Goal: Task Accomplishment & Management: Use online tool/utility

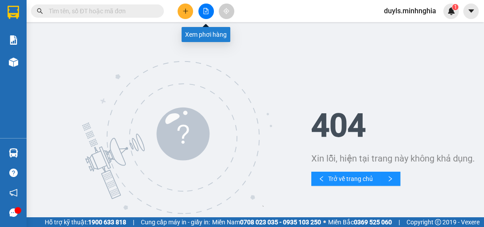
click at [204, 14] on button at bounding box center [207, 12] width 16 height 16
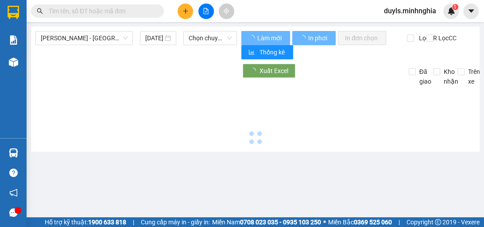
type input "[DATE]"
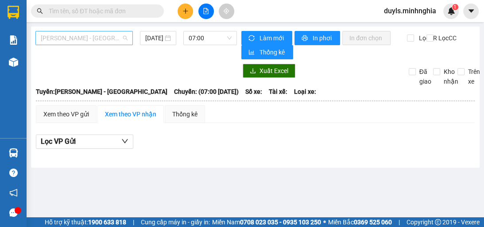
click at [119, 40] on span "[PERSON_NAME] - [GEOGRAPHIC_DATA]" at bounding box center [84, 37] width 87 height 13
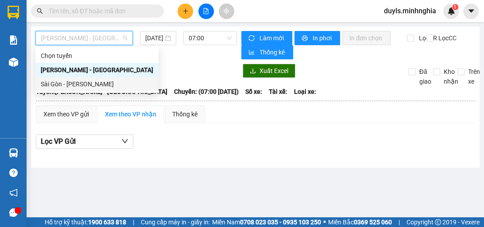
click at [116, 89] on div "Sài Gòn - [PERSON_NAME]" at bounding box center [97, 84] width 113 height 10
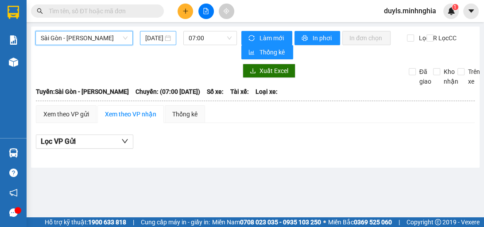
click at [162, 39] on input "[DATE]" at bounding box center [154, 38] width 18 height 10
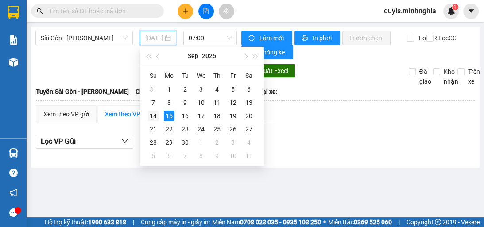
click at [158, 116] on div "14" at bounding box center [153, 116] width 11 height 11
type input "[DATE]"
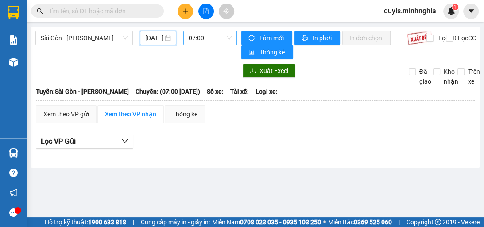
click at [226, 36] on span "07:00" at bounding box center [210, 37] width 43 height 13
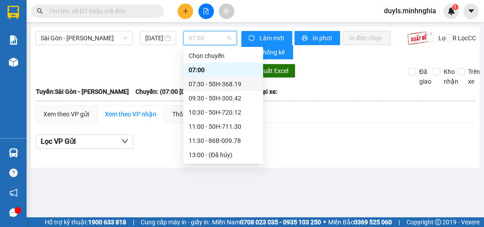
click at [235, 88] on div "07:30 - 50H-368.19" at bounding box center [223, 84] width 69 height 10
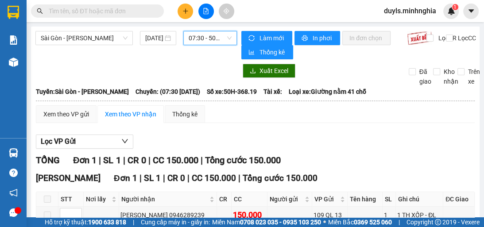
click at [217, 42] on span "07:30 - 50H-368.19" at bounding box center [210, 37] width 43 height 13
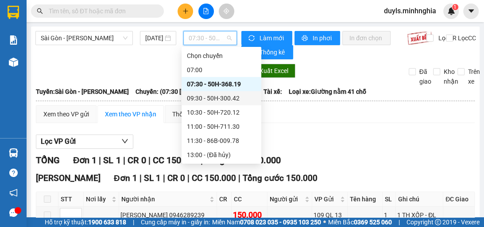
click at [234, 99] on div "09:30 - 50H-300.42" at bounding box center [221, 99] width 69 height 10
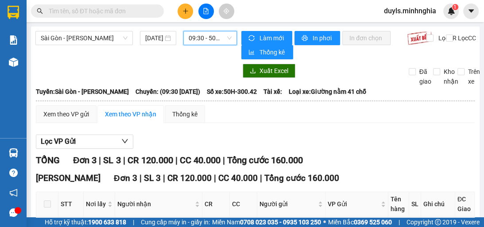
click at [206, 39] on span "09:30 - 50H-300.42" at bounding box center [210, 37] width 43 height 13
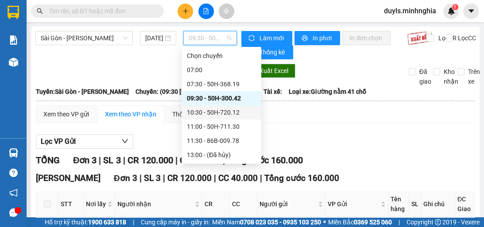
click at [238, 115] on div "10:30 - 50H-720.12" at bounding box center [221, 113] width 69 height 10
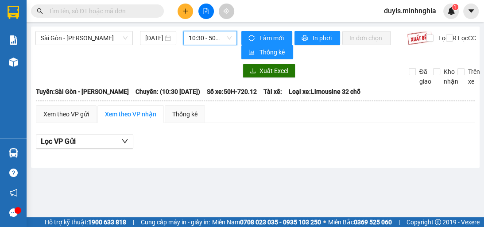
click at [202, 42] on span "10:30 - 50H-720.12" at bounding box center [210, 37] width 43 height 13
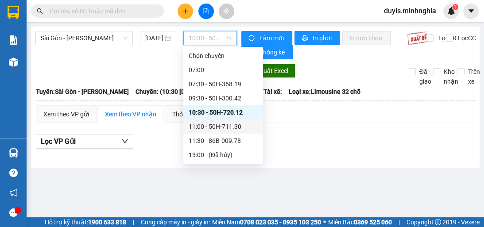
click at [227, 125] on div "11:00 - 50H-711.30" at bounding box center [223, 127] width 69 height 10
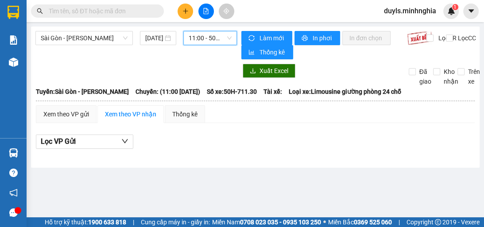
click at [222, 39] on span "11:00 - 50H-711.30" at bounding box center [210, 37] width 43 height 13
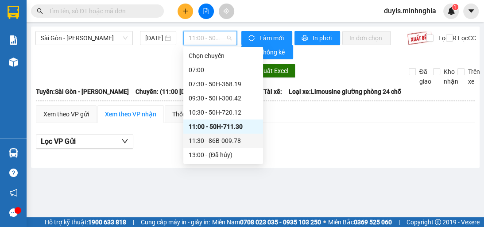
click at [242, 143] on div "11:30 - 86B-009.78" at bounding box center [223, 141] width 69 height 10
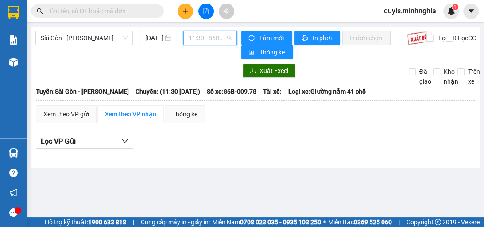
click at [200, 31] on span "11:30 - 86B-009.78" at bounding box center [210, 37] width 43 height 13
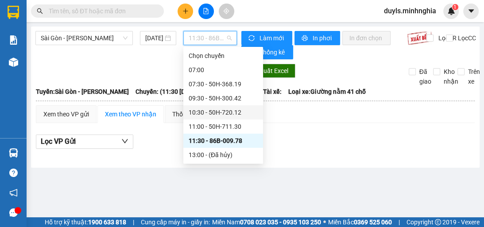
scroll to position [35, 0]
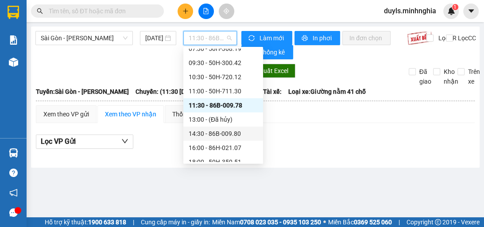
click at [243, 138] on div "14:30 - 86B-009.80" at bounding box center [223, 134] width 69 height 10
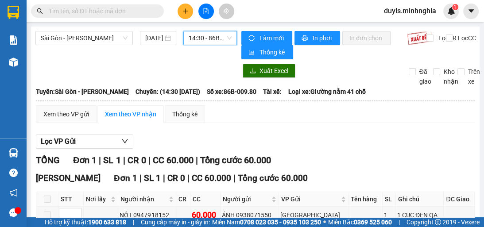
click at [224, 39] on span "14:30 - 86B-009.80" at bounding box center [210, 37] width 43 height 13
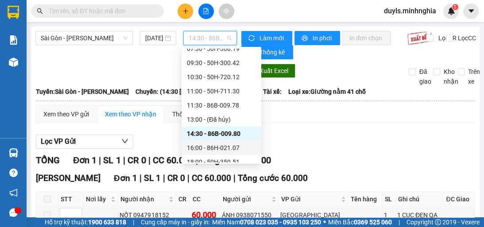
click at [238, 152] on div "16:00 - 86H-021.07" at bounding box center [221, 148] width 69 height 10
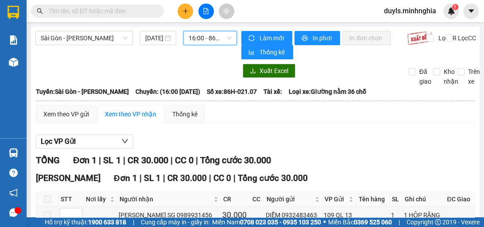
click at [208, 42] on span "16:00 - 86H-021.07" at bounding box center [210, 37] width 43 height 13
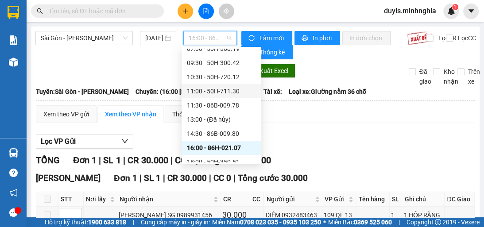
scroll to position [71, 0]
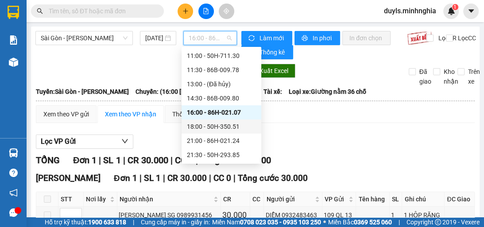
click at [234, 131] on div "18:00 - 50H-350.51" at bounding box center [221, 127] width 69 height 10
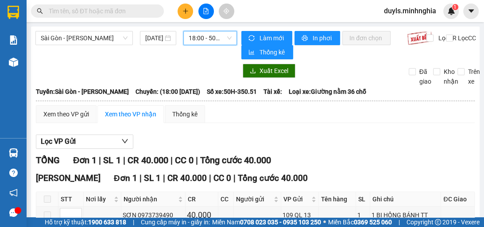
click at [218, 38] on span "18:00 - 50H-350.51" at bounding box center [210, 37] width 43 height 13
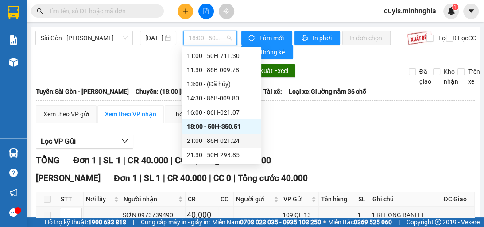
click at [242, 147] on div "21:00 - 86H-021.24" at bounding box center [222, 141] width 80 height 14
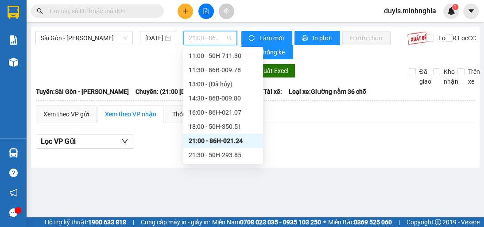
click at [228, 38] on span "21:00 - 86H-021.24" at bounding box center [210, 37] width 43 height 13
click at [231, 157] on div "21:30 - 50H-293.85" at bounding box center [223, 155] width 69 height 10
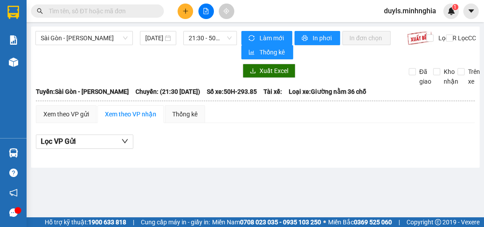
click at [243, 144] on div "Lọc VP Gửi" at bounding box center [255, 142] width 439 height 15
